Goal: Information Seeking & Learning: Check status

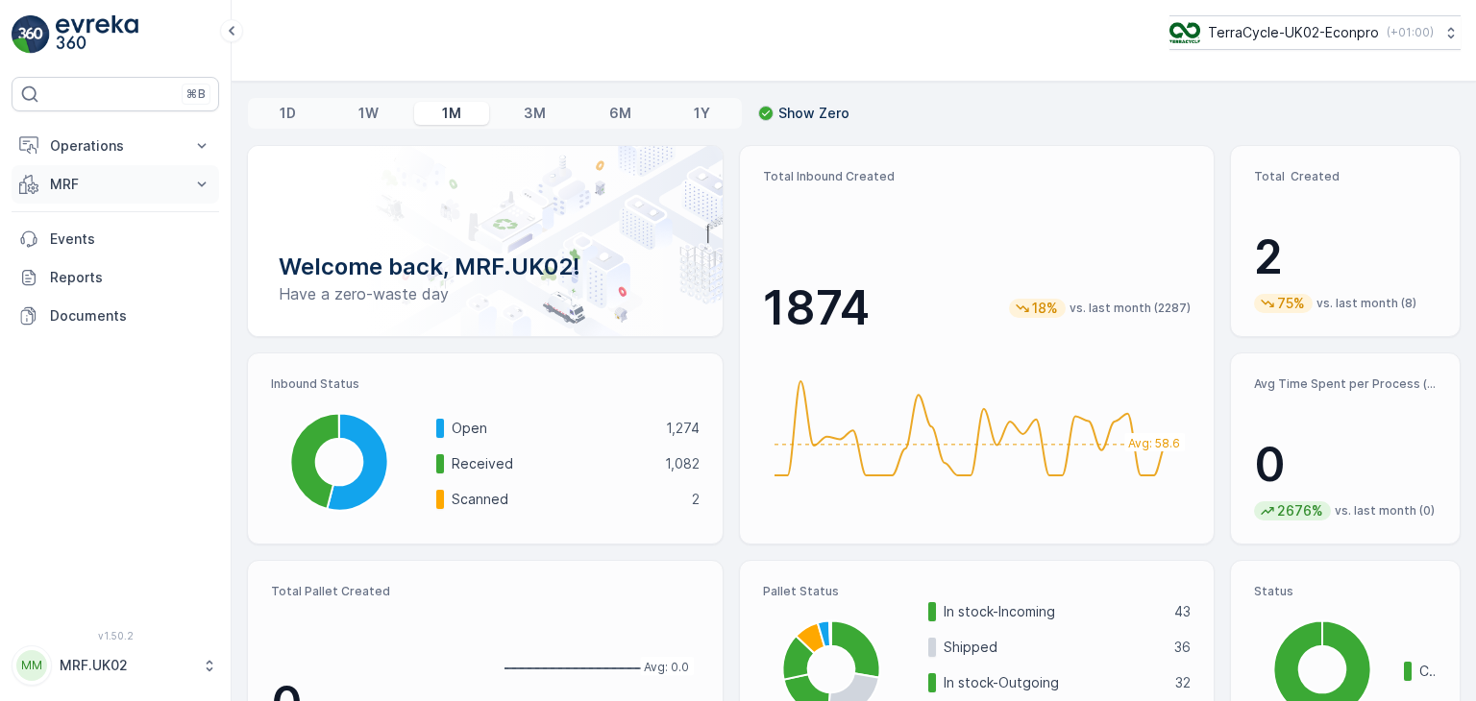
click at [187, 184] on button "MRF" at bounding box center [116, 184] width 208 height 38
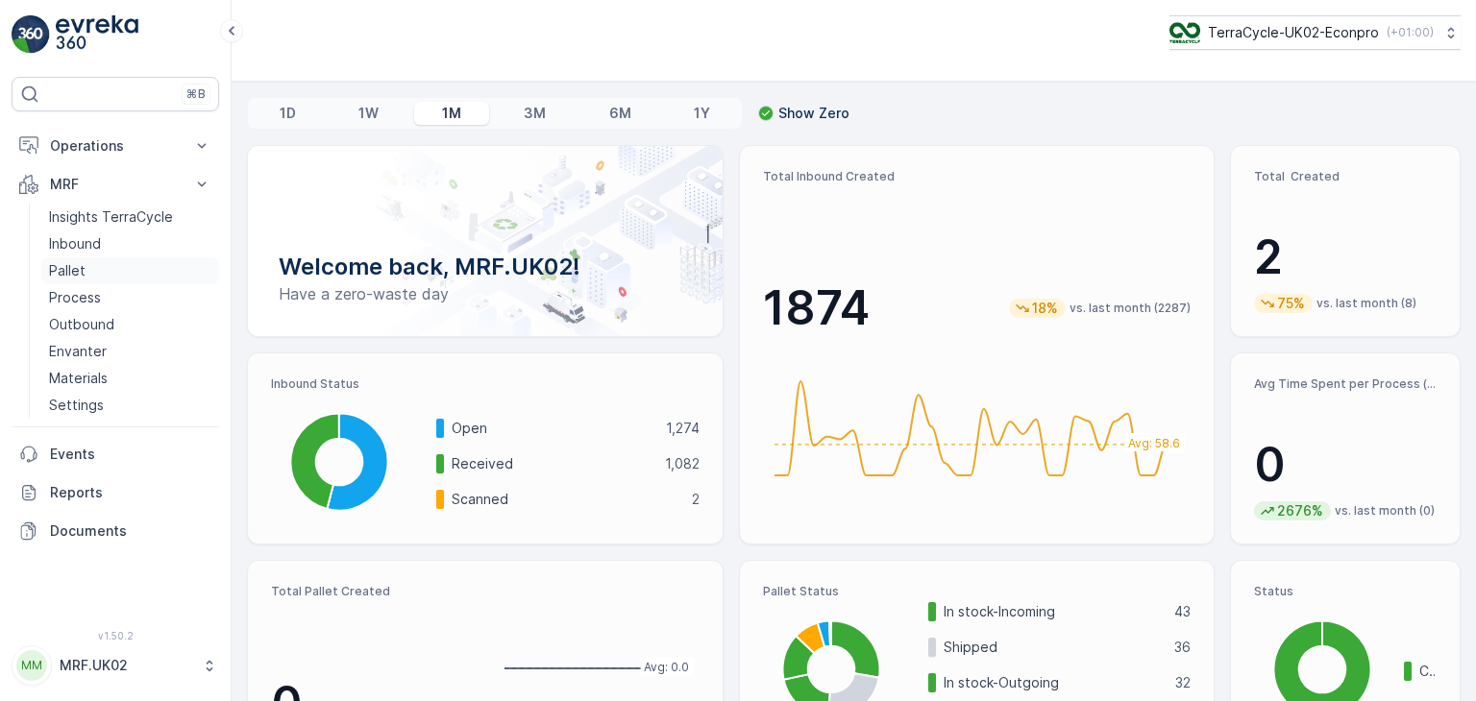
click at [89, 273] on link "Pallet" at bounding box center [130, 271] width 178 height 27
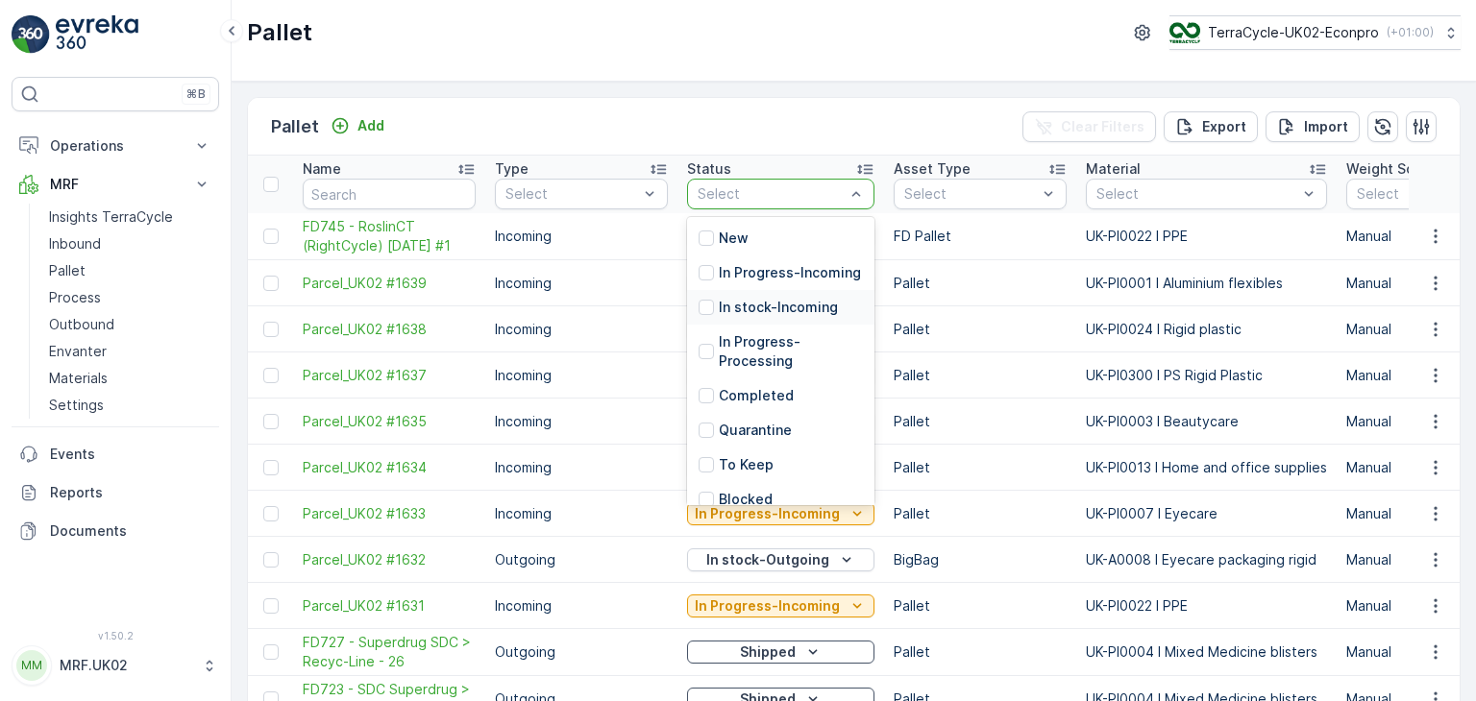
click at [811, 317] on p "In stock-Incoming" at bounding box center [778, 307] width 119 height 19
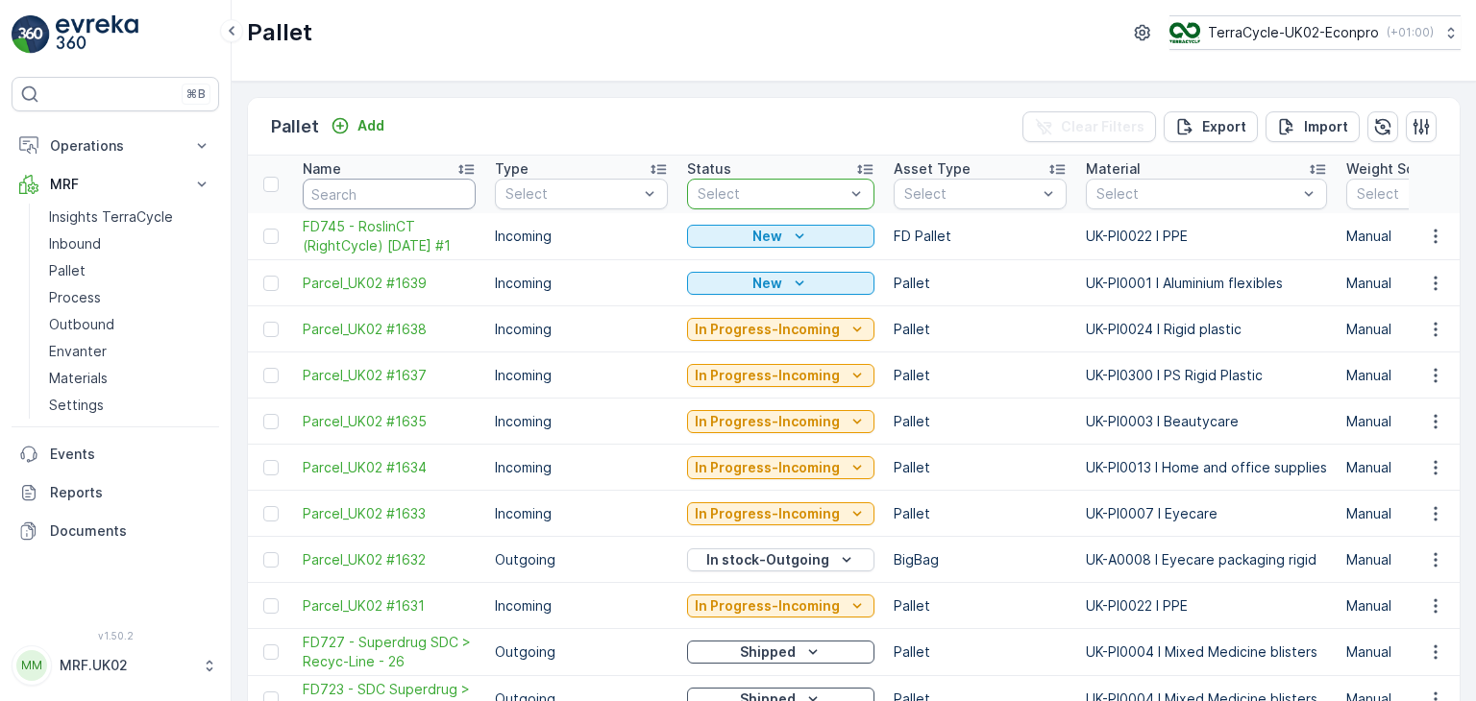
click at [405, 197] on input "text" at bounding box center [389, 194] width 173 height 31
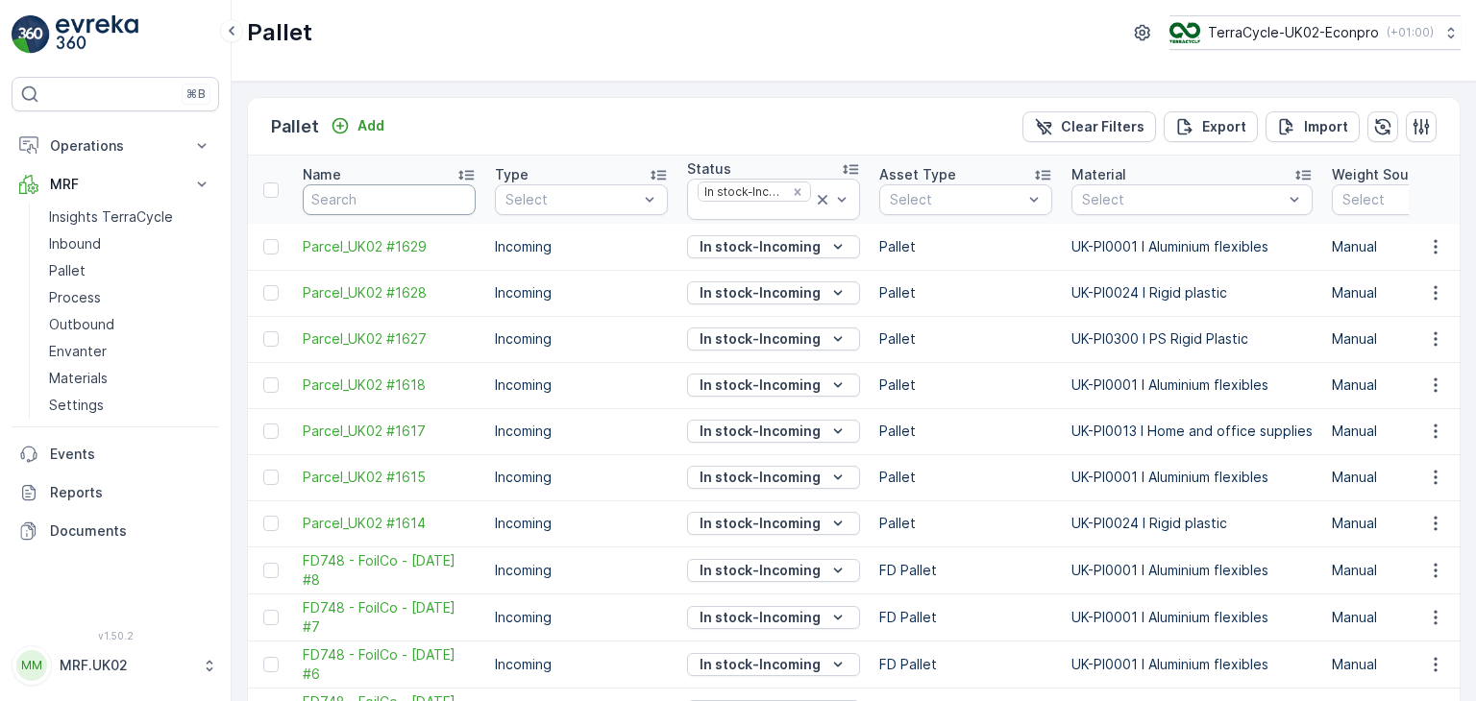
click at [353, 196] on input "text" at bounding box center [389, 199] width 173 height 31
type input "par"
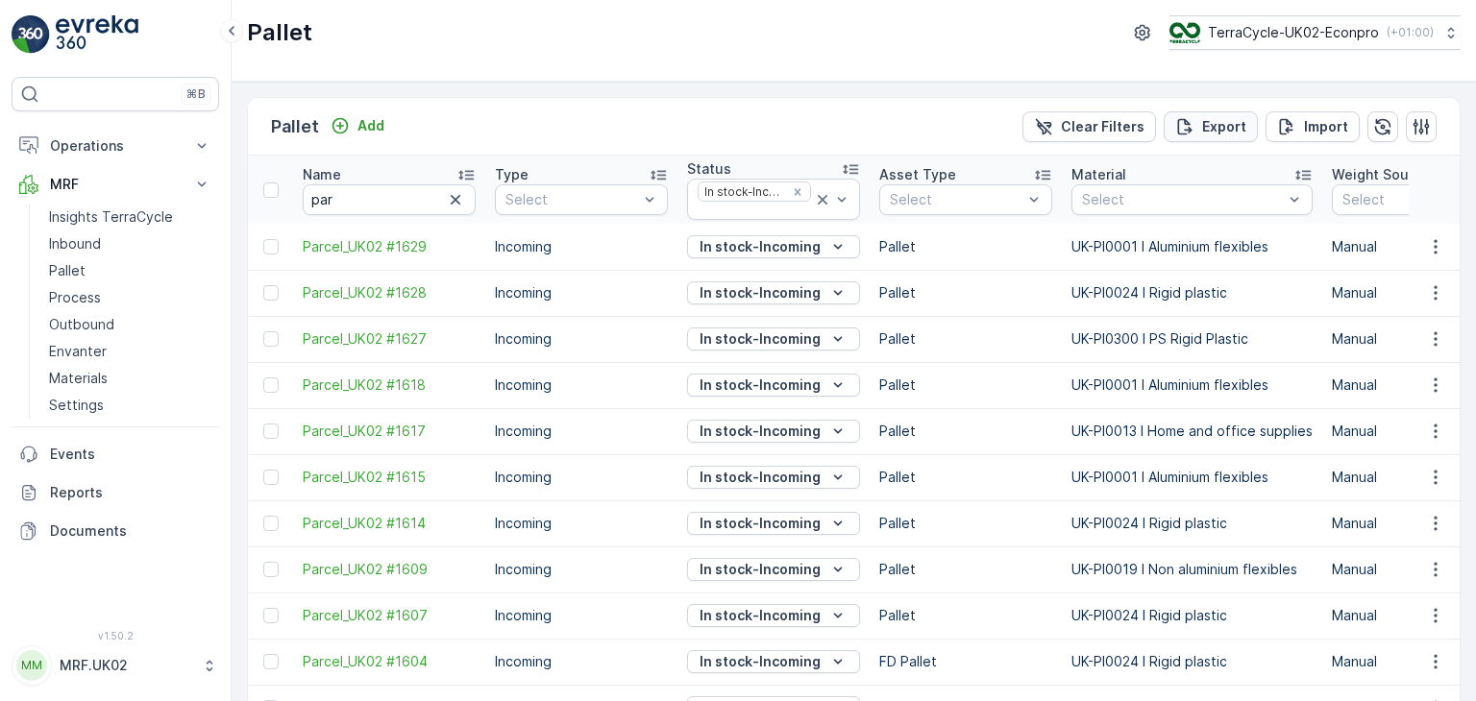
click at [1235, 124] on p "Export" at bounding box center [1224, 126] width 44 height 19
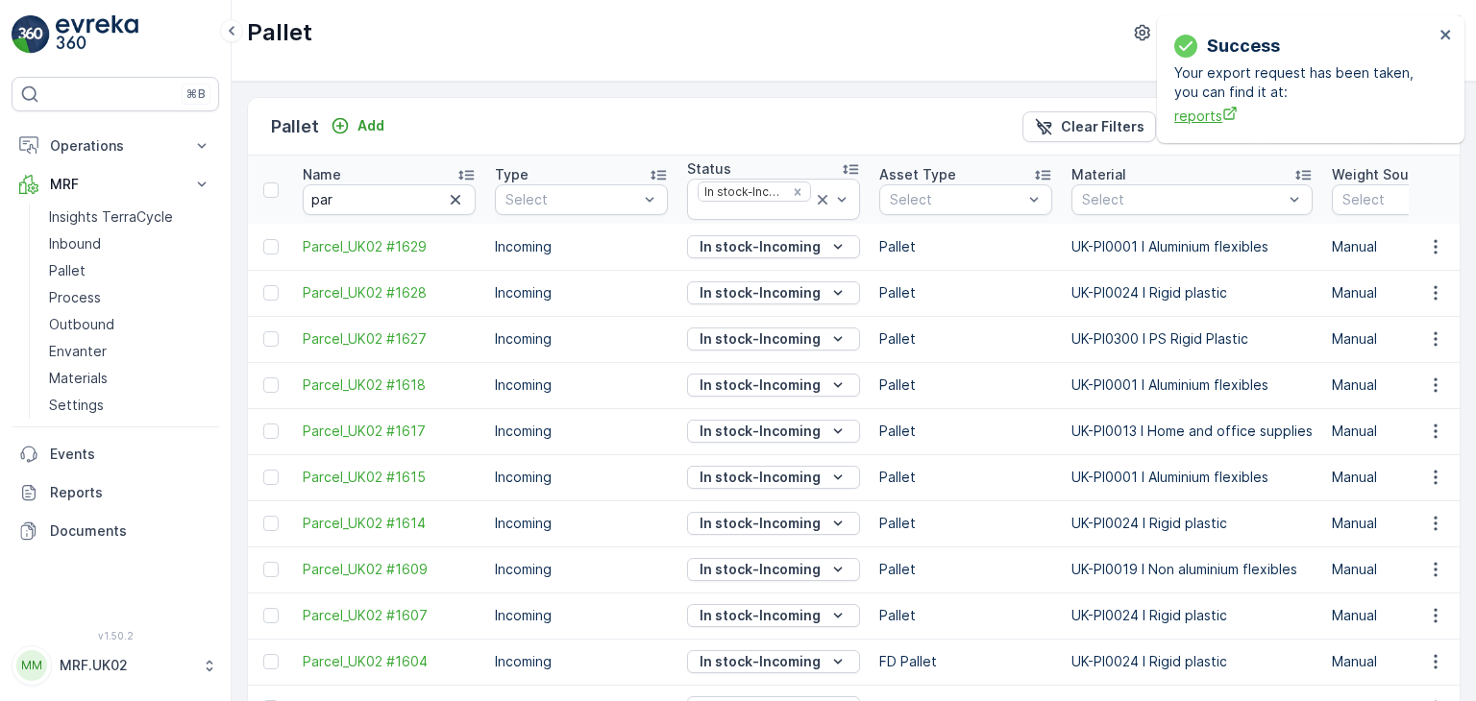
click at [1195, 120] on span "reports" at bounding box center [1303, 116] width 259 height 20
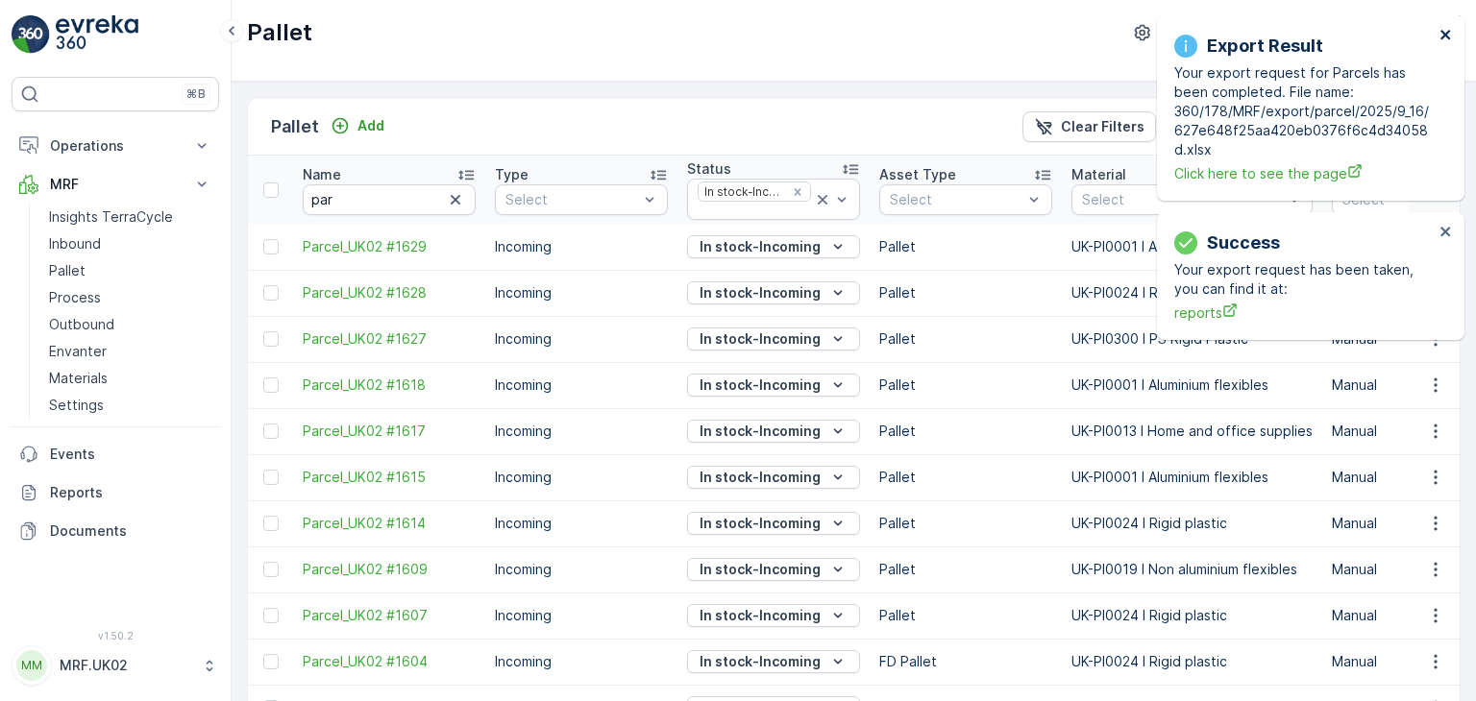
click at [1444, 33] on icon "close" at bounding box center [1445, 35] width 10 height 10
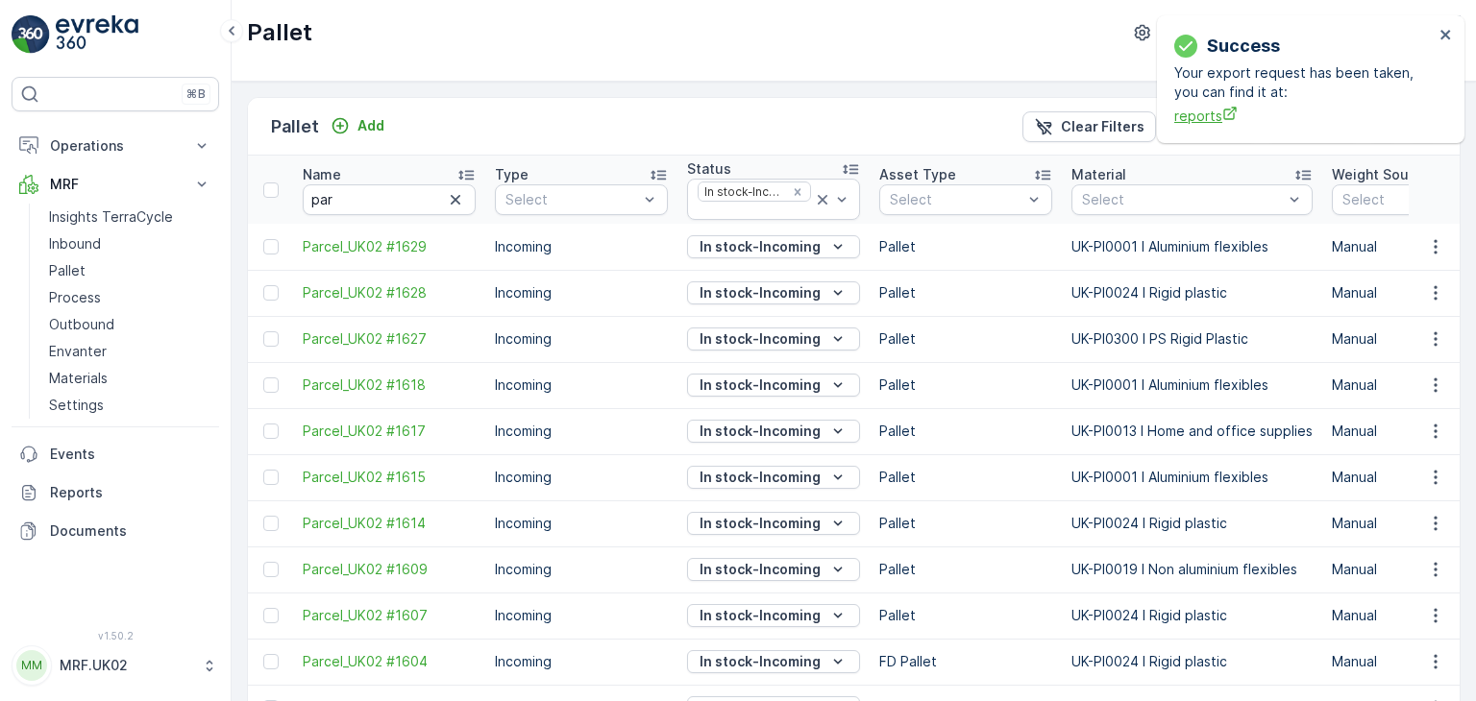
click at [1198, 120] on span "reports" at bounding box center [1303, 116] width 259 height 20
click at [374, 192] on input "par" at bounding box center [389, 199] width 173 height 31
type input "p"
click at [374, 192] on input "f" at bounding box center [389, 199] width 173 height 31
type input "fd7"
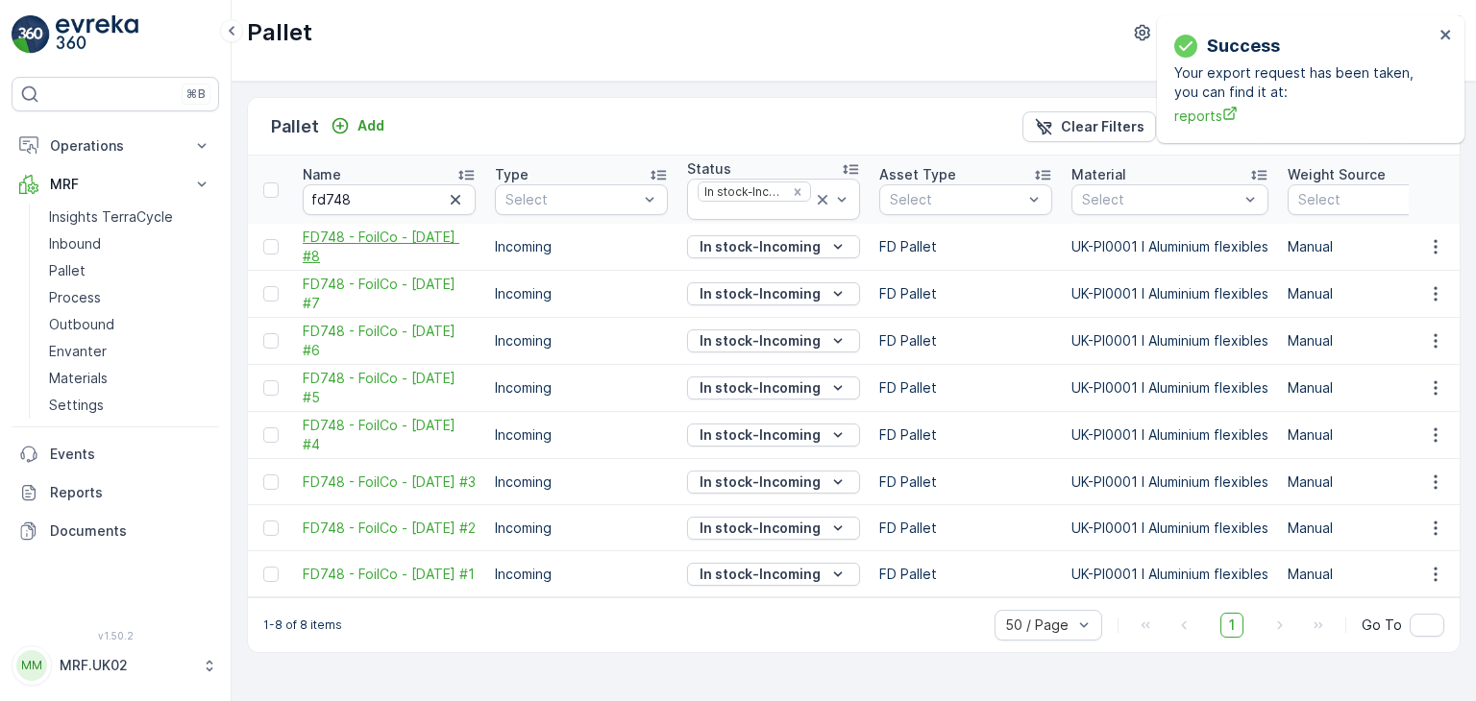
click at [383, 241] on span "FD748 - FoilCo - [DATE] #8" at bounding box center [389, 247] width 173 height 38
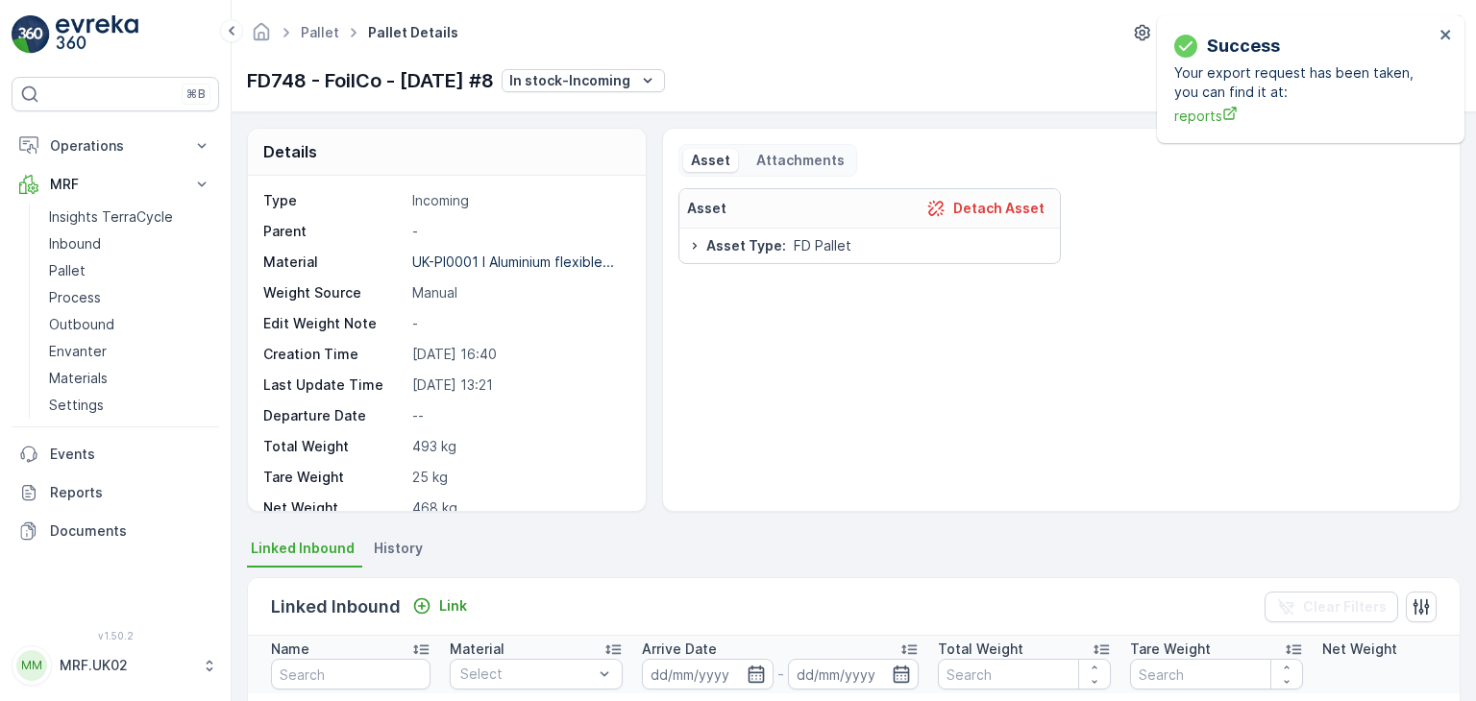
click at [1469, 516] on div "Details Type Incoming Parent - Material UK-PI0001 I Aluminium flexible... Weigh…" at bounding box center [854, 406] width 1244 height 589
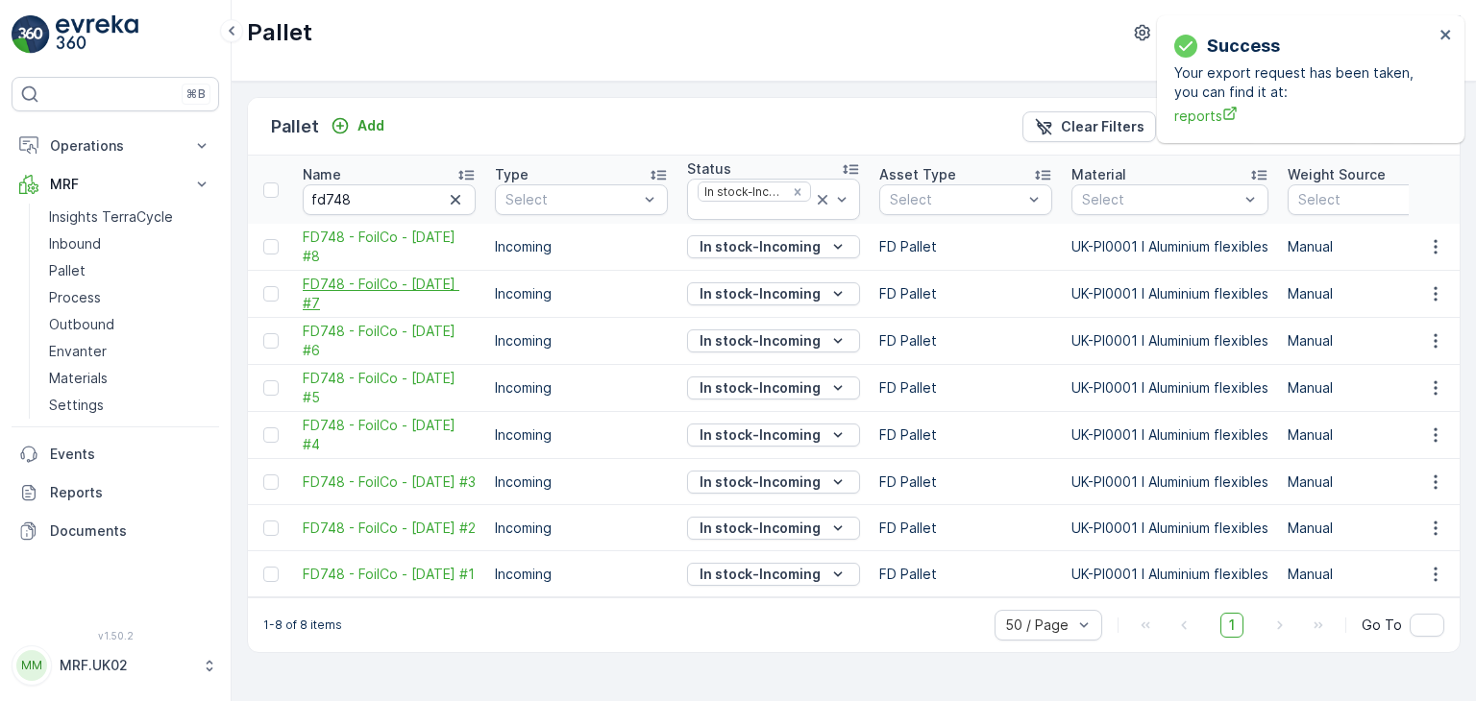
drag, startPoint x: 375, startPoint y: 288, endPoint x: 362, endPoint y: 288, distance: 12.5
click at [362, 288] on span "FD748 - FoilCo - [DATE] #7" at bounding box center [389, 294] width 173 height 38
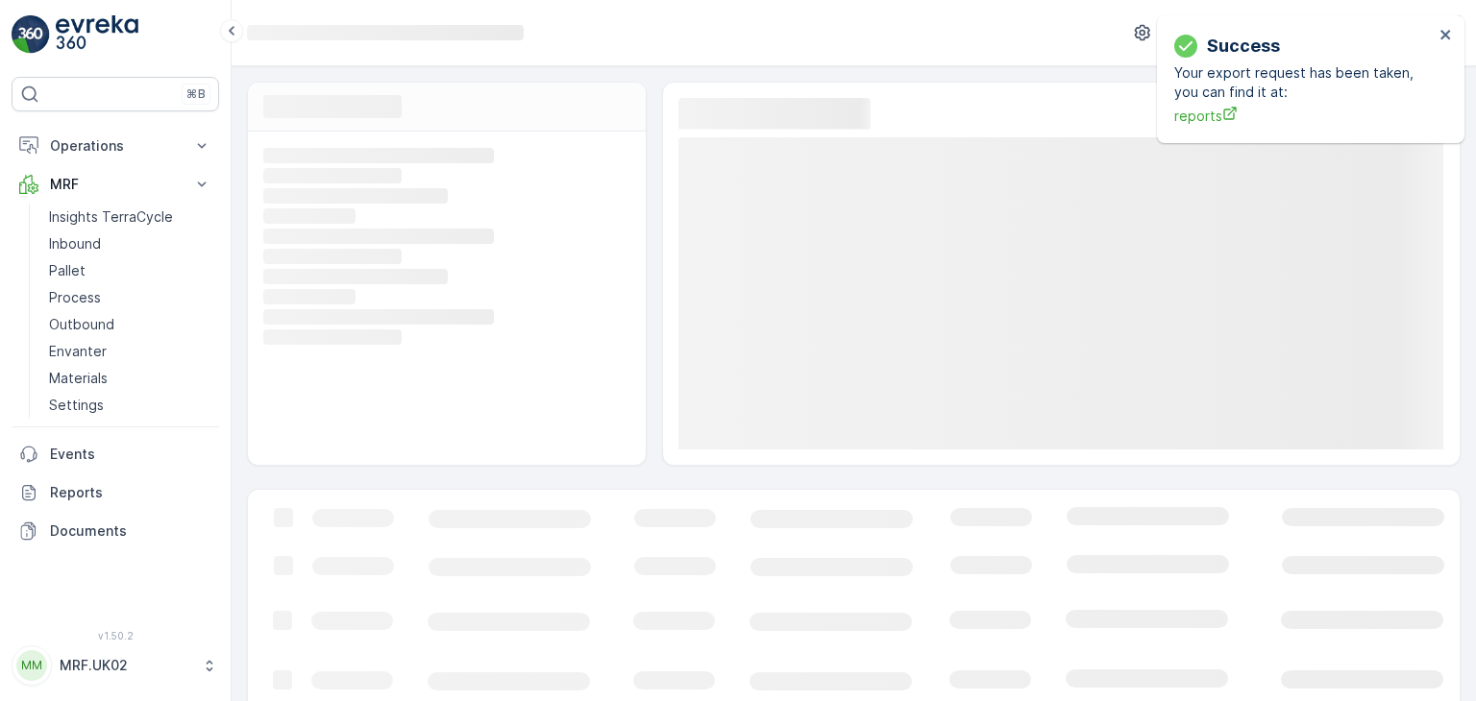
click at [362, 288] on div "Loading... Loading... Loading... Loading... Loading... Loading... Loading... Lo…" at bounding box center [447, 298] width 398 height 333
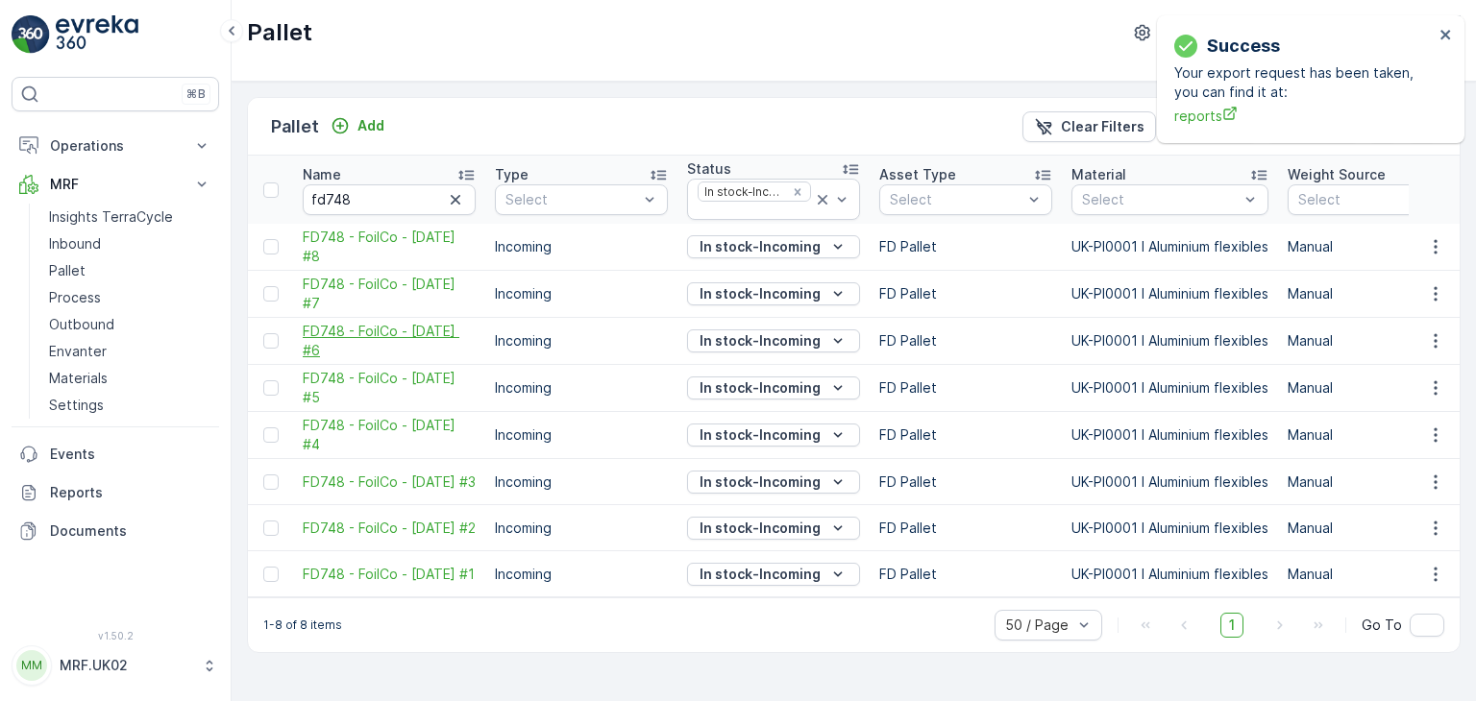
click at [363, 333] on span "FD748 - FoilCo - [DATE] #6" at bounding box center [389, 341] width 173 height 38
click at [381, 385] on span "FD748 - FoilCo - [DATE] #5" at bounding box center [389, 388] width 173 height 38
click at [365, 442] on span "FD748 - FoilCo - [DATE] #4" at bounding box center [389, 435] width 173 height 38
click at [361, 485] on span "FD748 - FoilCo - [DATE] #3" at bounding box center [389, 482] width 173 height 19
click at [337, 519] on span "FD748 - FoilCo - [DATE] #2" at bounding box center [389, 528] width 173 height 19
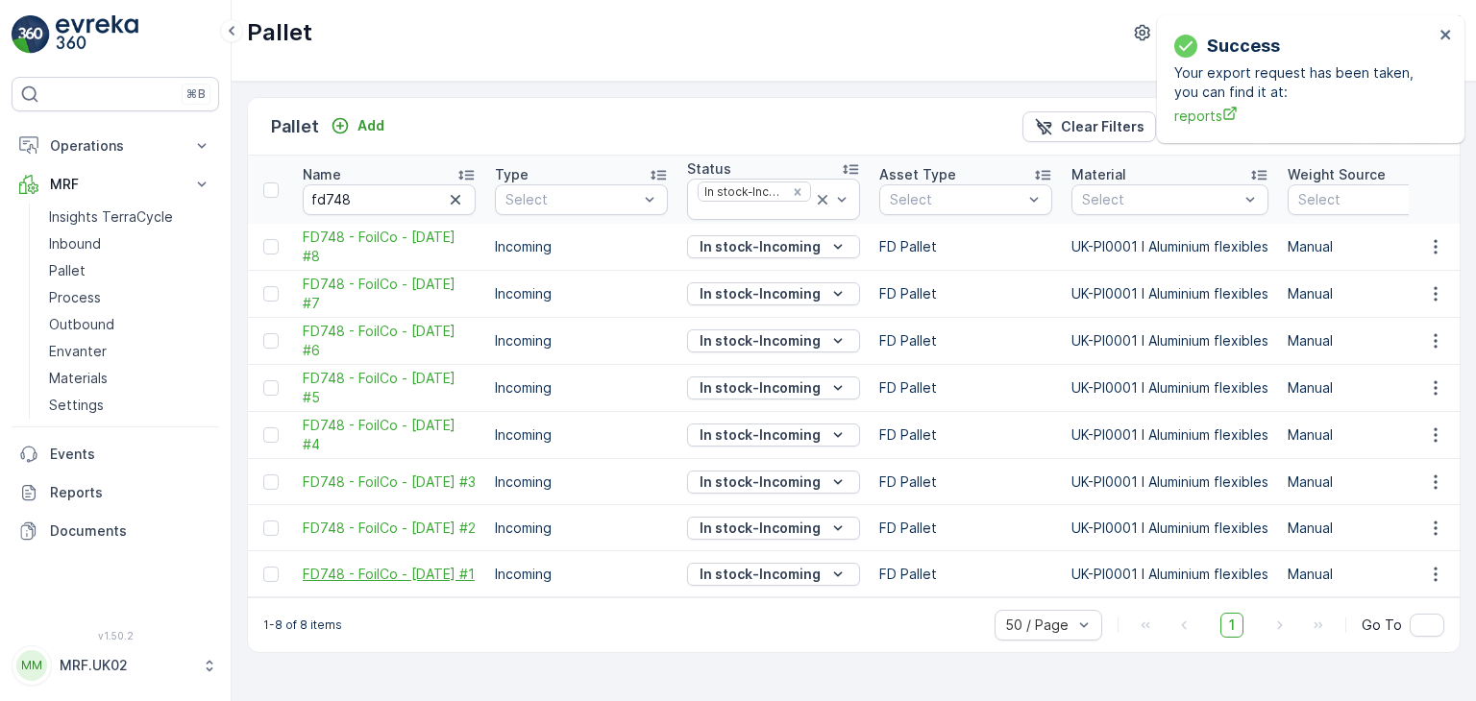
click at [366, 571] on span "FD748 - FoilCo - [DATE] #1" at bounding box center [389, 574] width 173 height 19
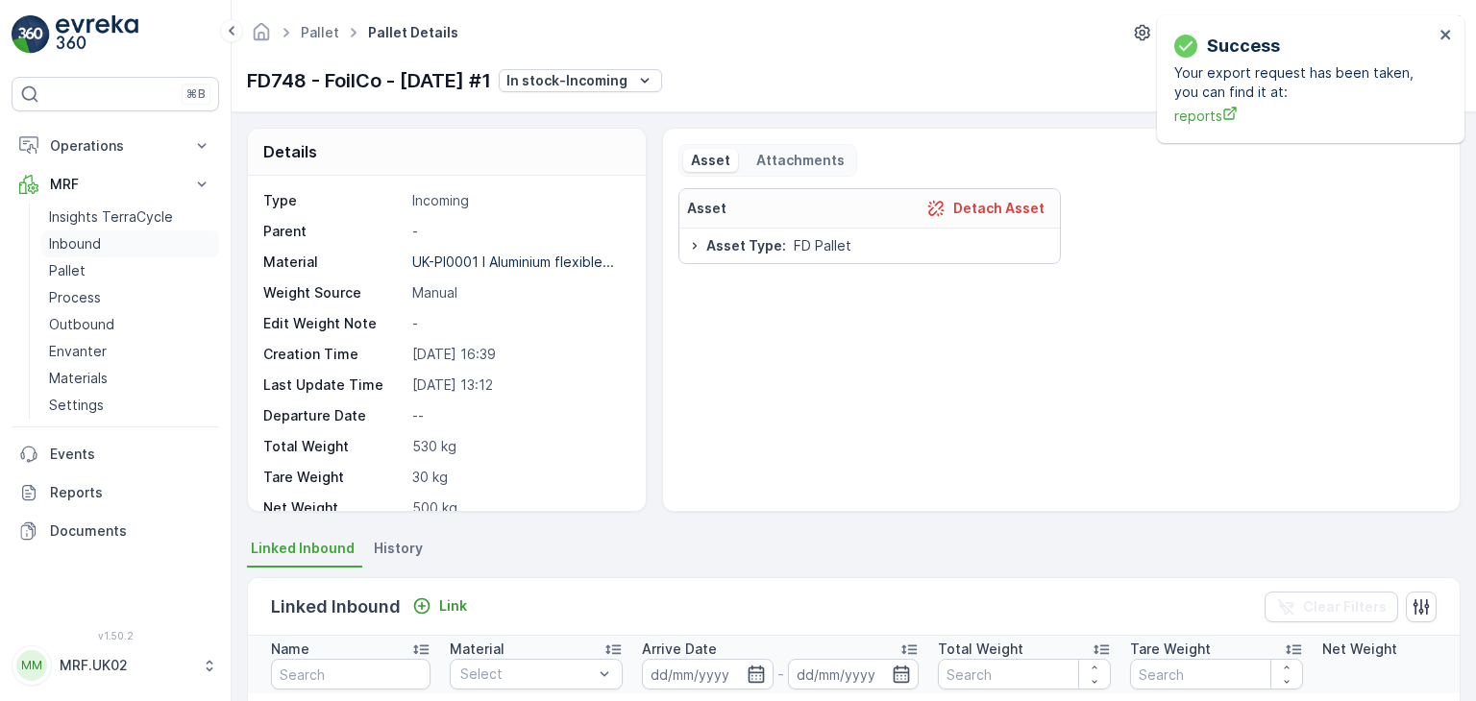
click at [89, 247] on p "Inbound" at bounding box center [75, 243] width 52 height 19
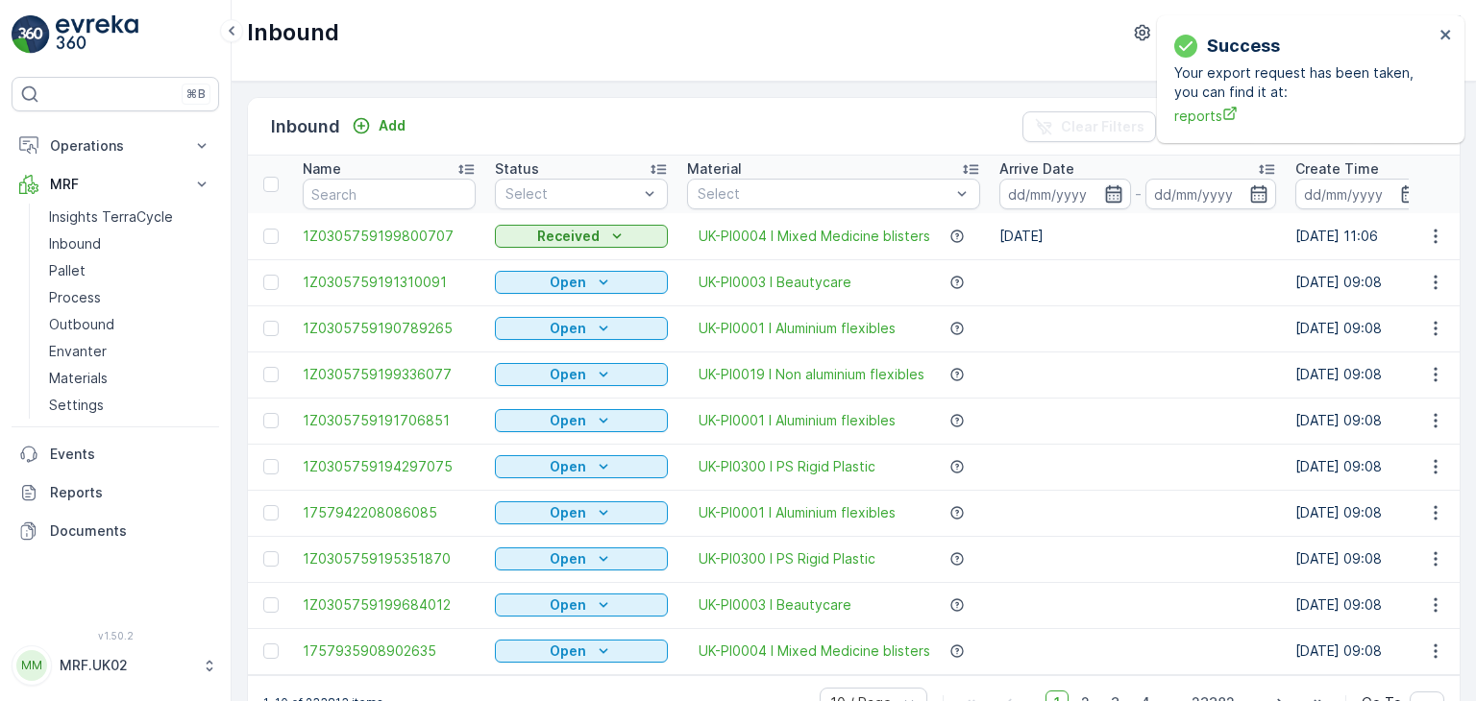
click at [1117, 200] on icon "button" at bounding box center [1113, 193] width 19 height 19
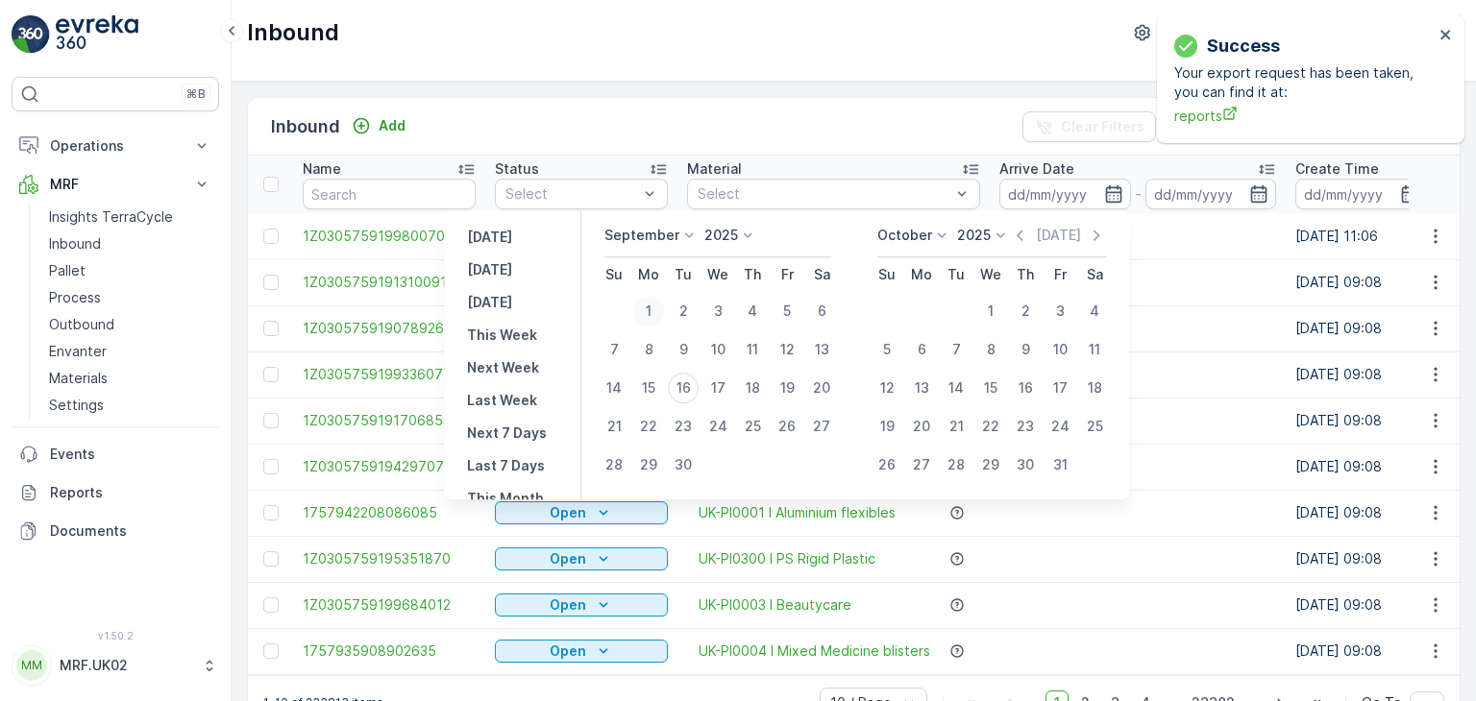
click at [647, 316] on div "1" at bounding box center [648, 311] width 31 height 31
type input "[DATE]"
click at [647, 316] on div "1" at bounding box center [648, 311] width 31 height 31
type input "[DATE]"
click at [685, 393] on div "16" at bounding box center [683, 388] width 31 height 31
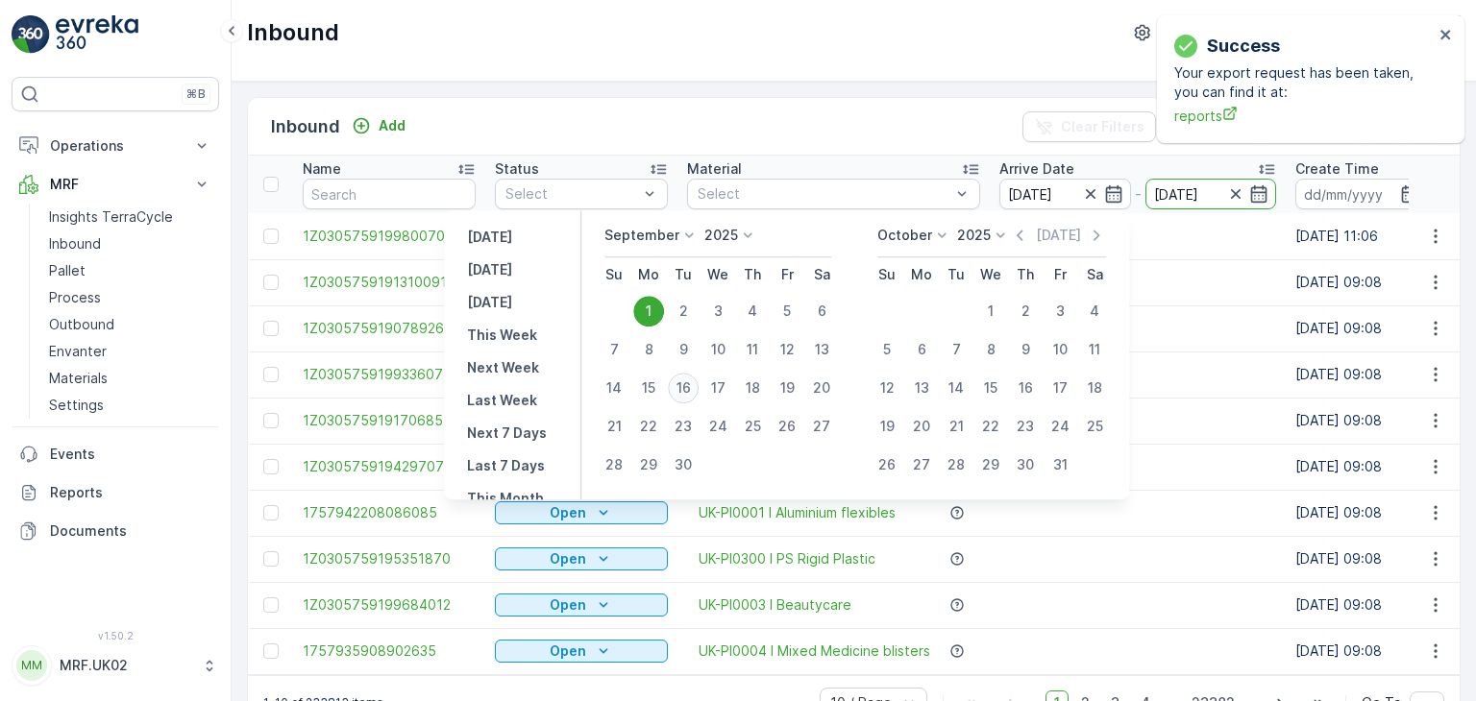
type input "[DATE]"
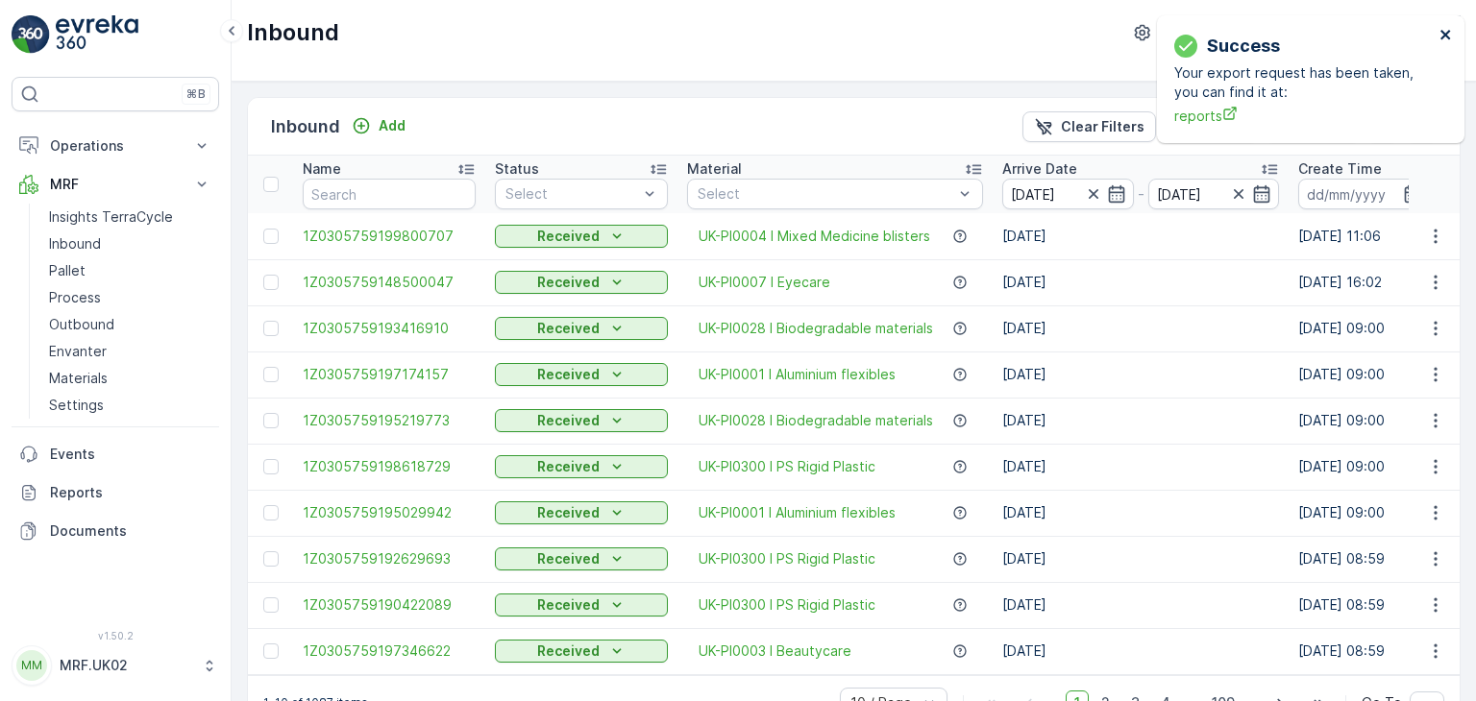
click at [1445, 33] on icon "close" at bounding box center [1445, 35] width 10 height 10
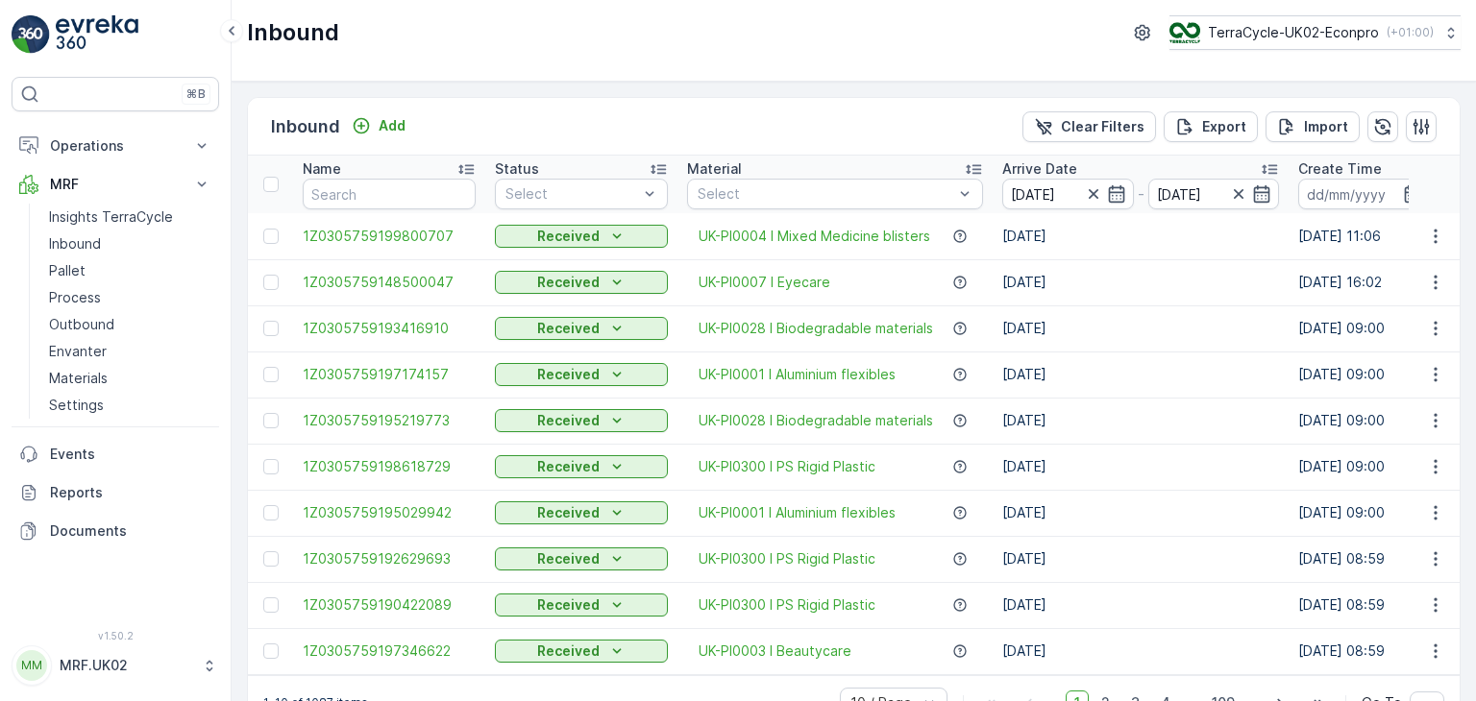
scroll to position [53, 0]
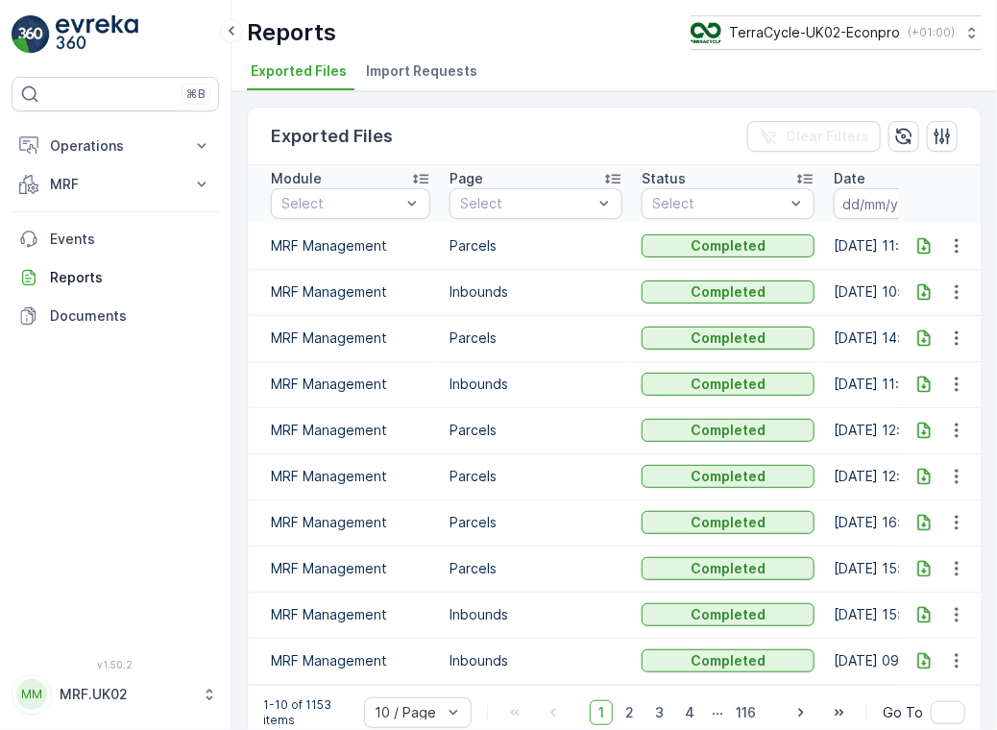
click at [927, 238] on icon at bounding box center [924, 245] width 19 height 19
